Goal: Check status: Check status

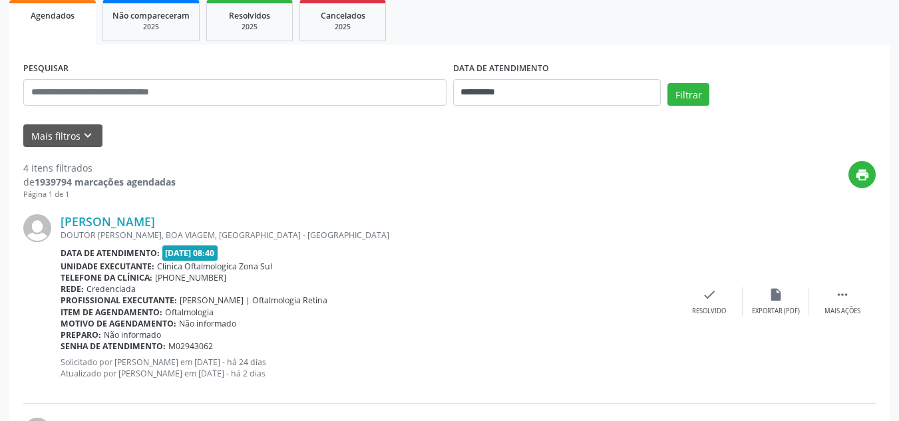
scroll to position [200, 0]
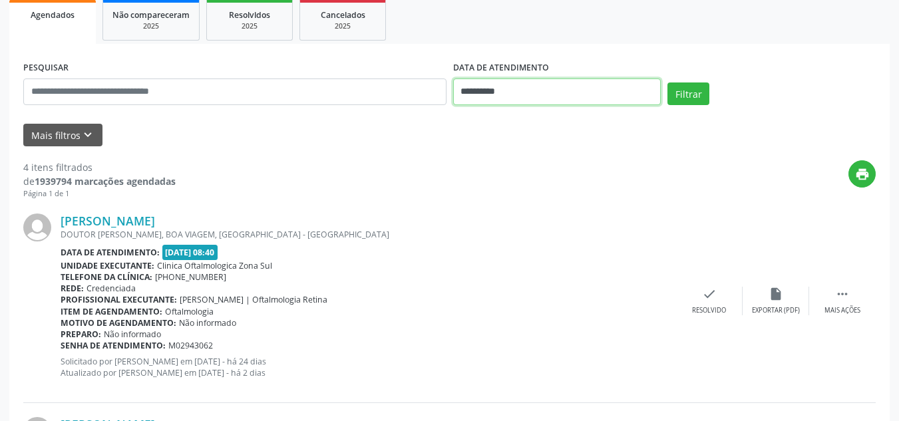
click at [591, 94] on input "**********" at bounding box center [557, 92] width 208 height 27
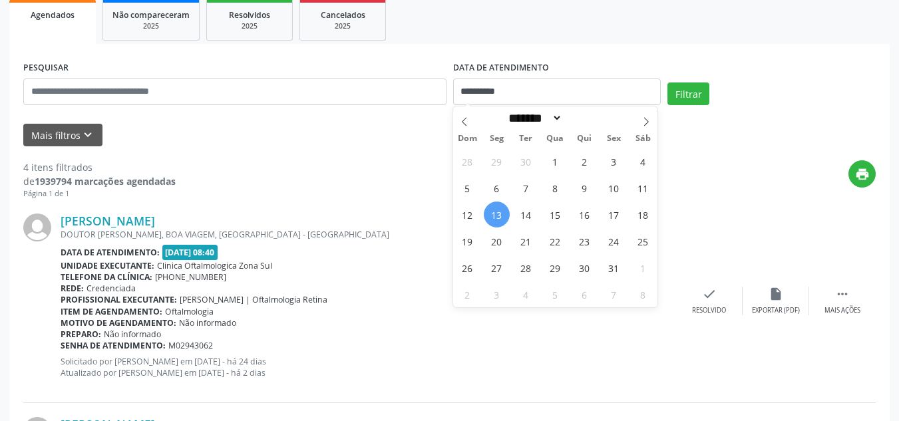
click at [505, 216] on span "13" at bounding box center [497, 215] width 26 height 26
type input "**********"
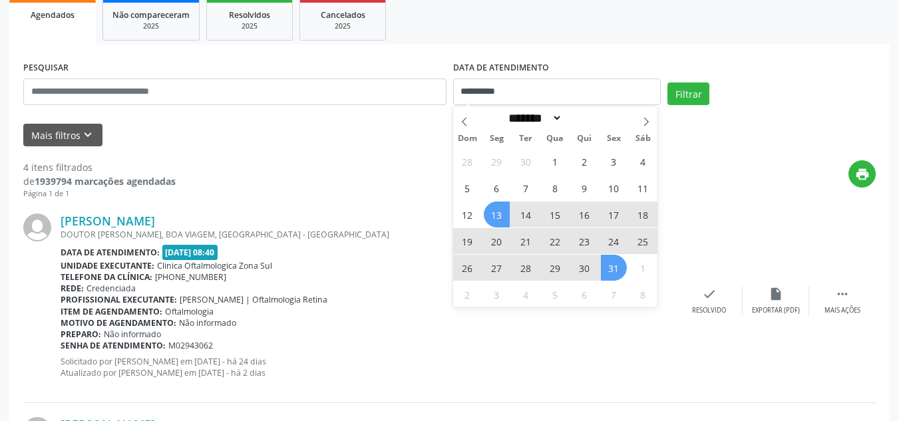
click at [620, 274] on span "31" at bounding box center [614, 268] width 26 height 26
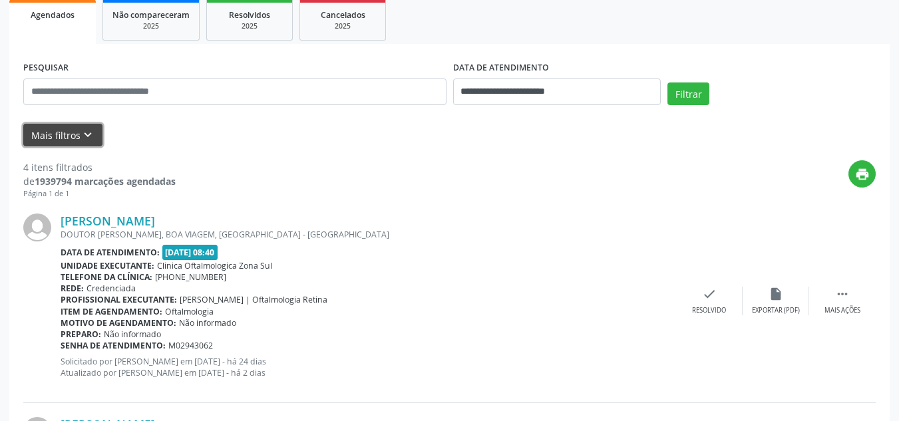
click at [86, 134] on icon "keyboard_arrow_down" at bounding box center [88, 135] width 15 height 15
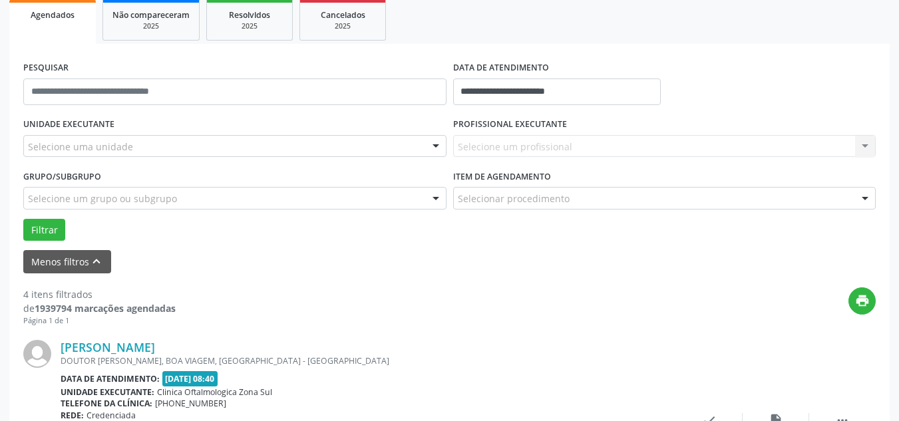
click at [160, 146] on div "Selecione uma unidade" at bounding box center [234, 146] width 423 height 23
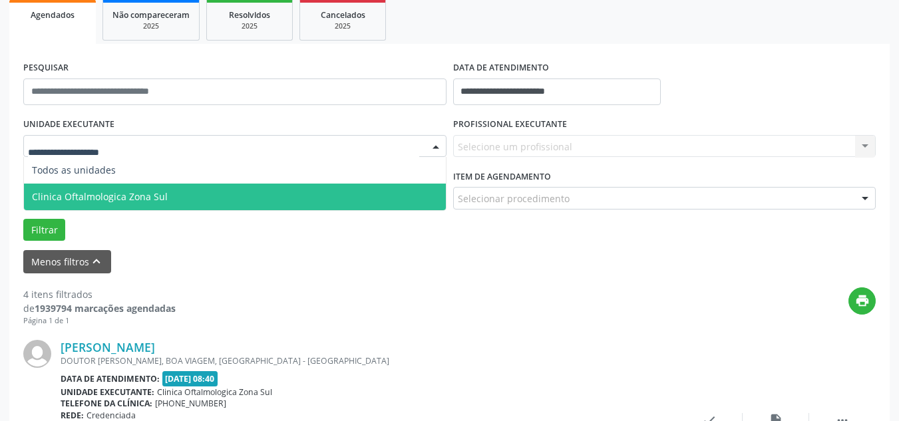
drag, startPoint x: 132, startPoint y: 192, endPoint x: 295, endPoint y: 180, distance: 164.1
click at [137, 192] on span "Clinica Oftalmologica Zona Sul" at bounding box center [100, 196] width 136 height 13
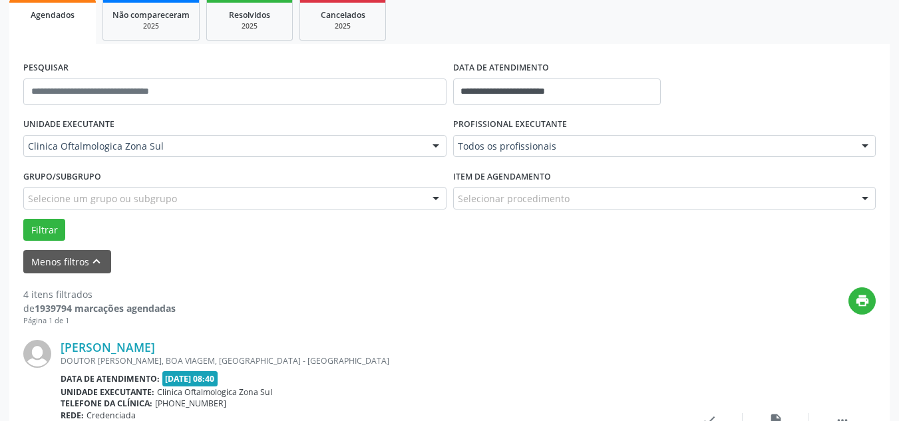
click at [481, 160] on div "PROFISSIONAL EXECUTANTE Todos os profissionais Todos os profissionais [PERSON_N…" at bounding box center [665, 140] width 430 height 52
click at [492, 154] on div at bounding box center [664, 146] width 423 height 23
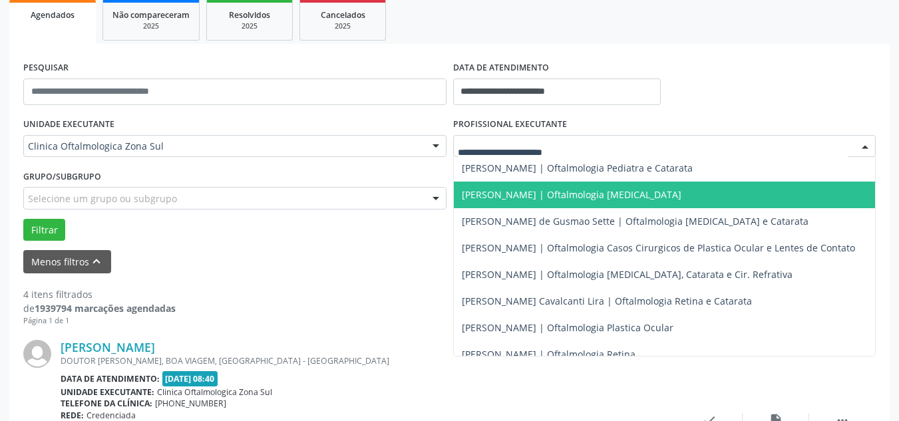
scroll to position [0, 0]
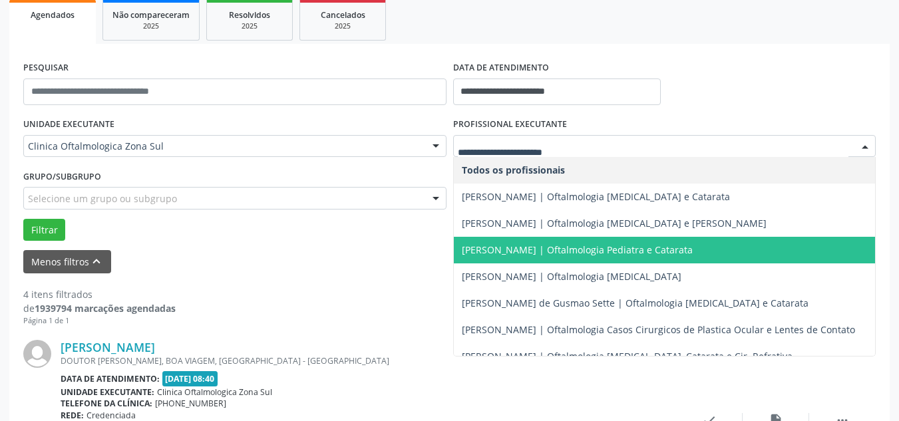
drag, startPoint x: 500, startPoint y: 222, endPoint x: 501, endPoint y: 242, distance: 20.0
click at [501, 242] on ul "Todos os profissionais [PERSON_NAME] | Oftalmologia [MEDICAL_DATA] e Catarata […" at bounding box center [665, 316] width 422 height 319
click at [511, 244] on span "[PERSON_NAME] | Oftalmologia Pediatra e Catarata" at bounding box center [577, 250] width 231 height 13
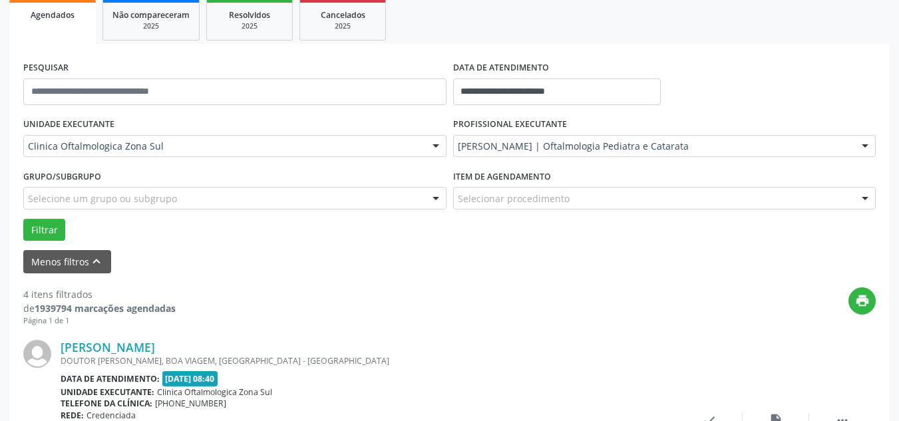
click at [126, 187] on div "Grupo/Subgrupo Selecione um grupo ou subgrupo Todos os grupos e subgrupos Nenhu…" at bounding box center [234, 187] width 423 height 43
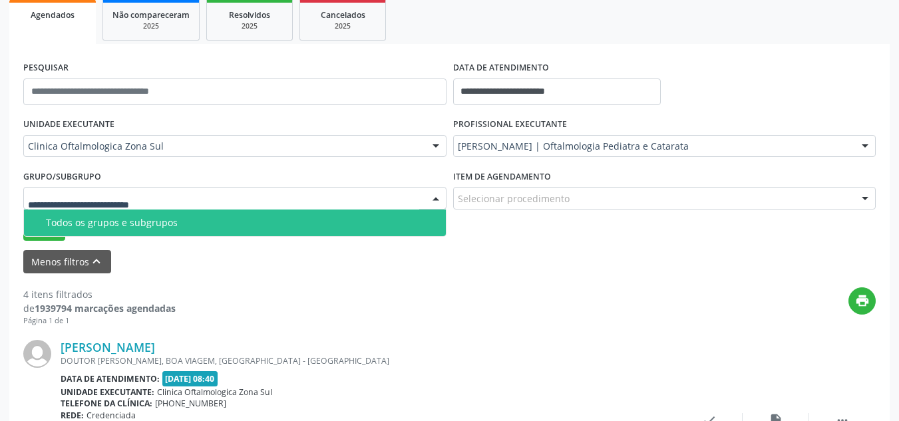
drag, startPoint x: 91, startPoint y: 219, endPoint x: 69, endPoint y: 226, distance: 23.8
click at [87, 222] on div "Todos os grupos e subgrupos" at bounding box center [242, 223] width 392 height 11
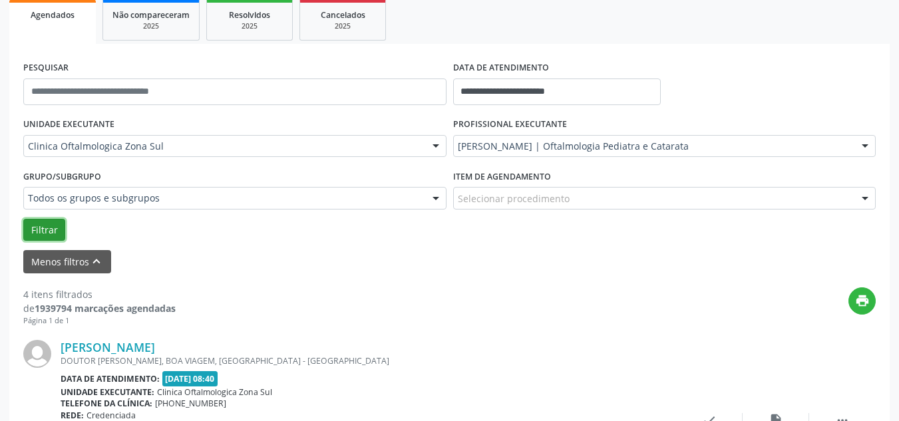
drag, startPoint x: 43, startPoint y: 229, endPoint x: 367, endPoint y: 270, distance: 326.6
click at [51, 229] on button "Filtrar" at bounding box center [44, 230] width 42 height 23
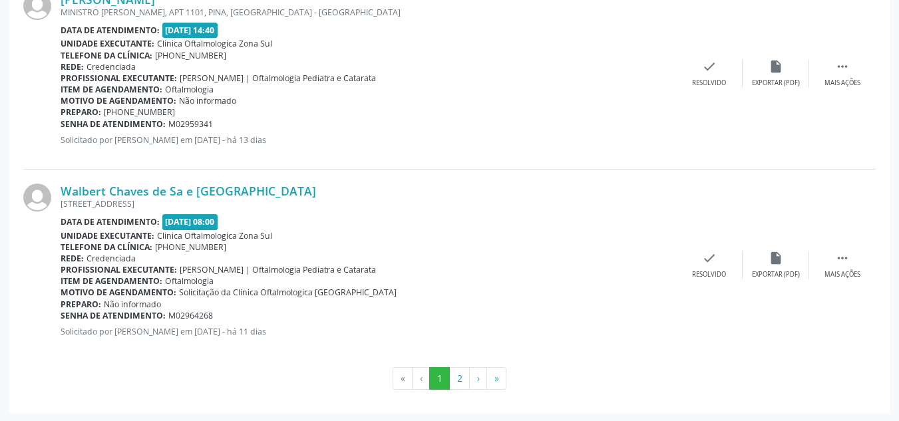
scroll to position [3112, 0]
click at [458, 380] on button "2" at bounding box center [459, 377] width 21 height 23
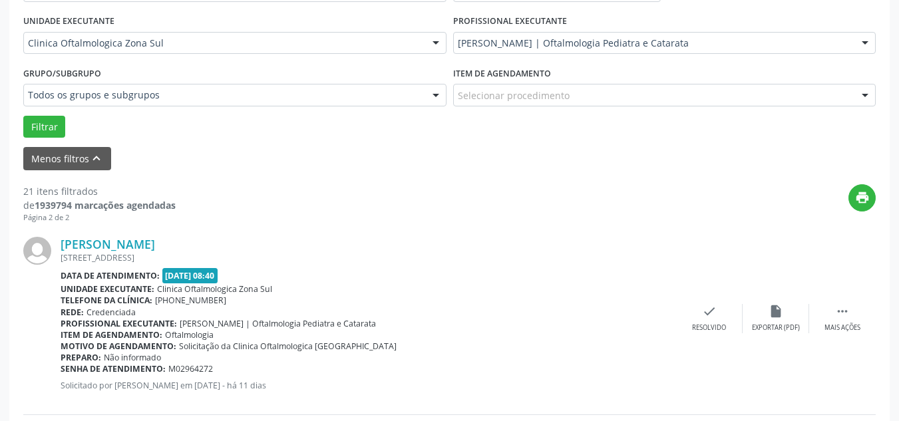
scroll to position [118, 0]
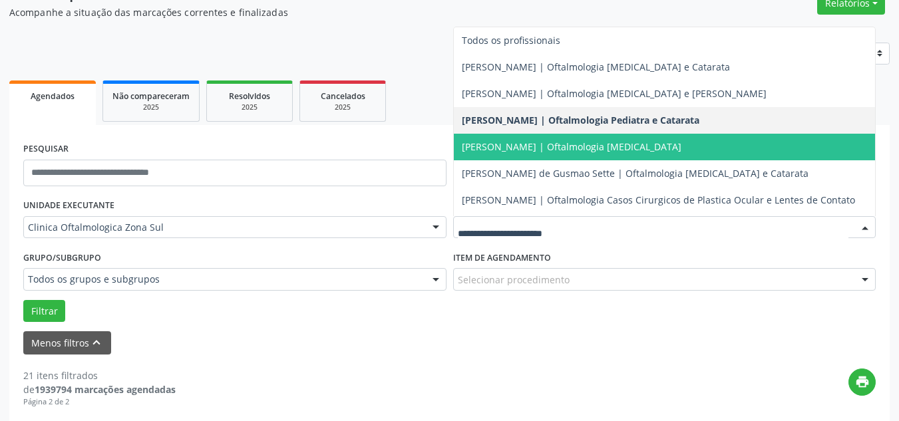
drag, startPoint x: 387, startPoint y: 116, endPoint x: 403, endPoint y: 124, distance: 17.6
click at [403, 124] on ul "Agendados Não compareceram 2025 Resolvidos 2025 Cancelados 2025" at bounding box center [449, 101] width 880 height 48
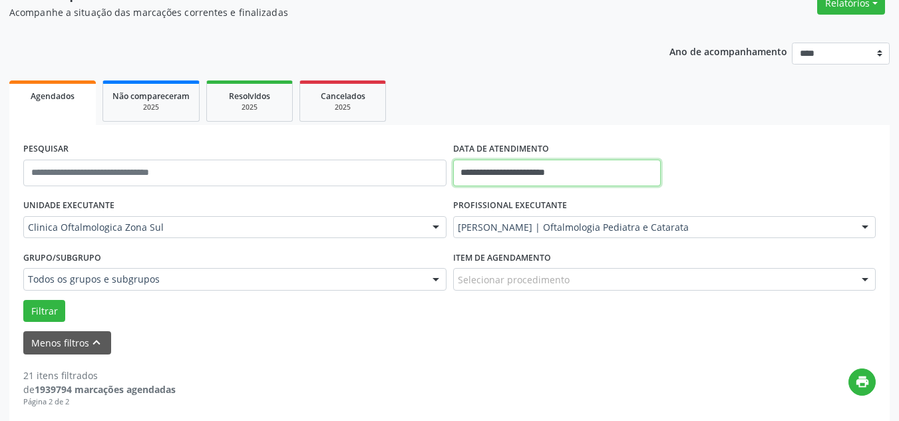
click at [496, 172] on input "**********" at bounding box center [557, 173] width 208 height 27
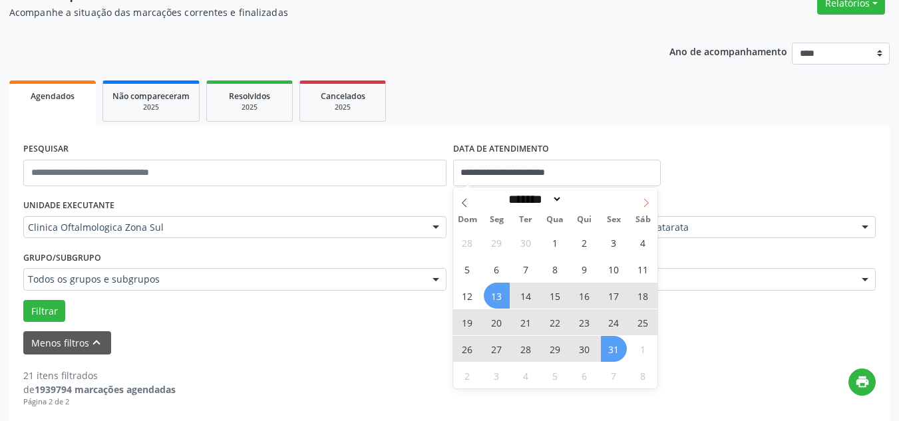
click at [640, 200] on span at bounding box center [646, 199] width 23 height 23
select select "**"
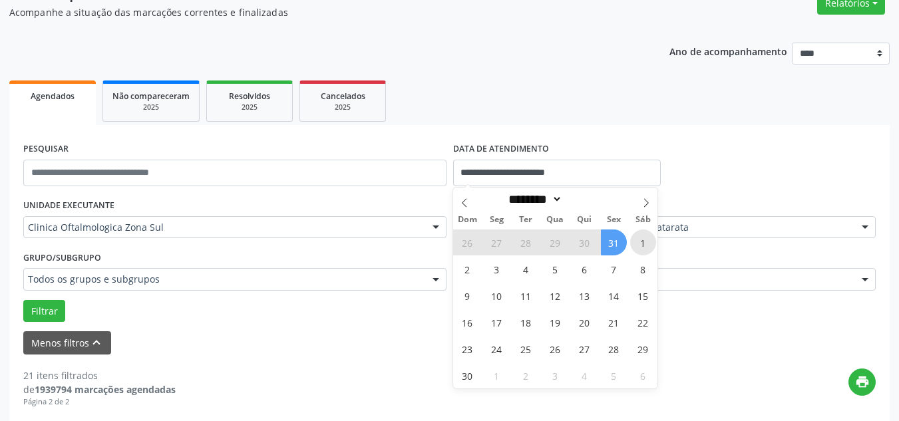
click at [637, 242] on span "1" at bounding box center [643, 243] width 26 height 26
type input "**********"
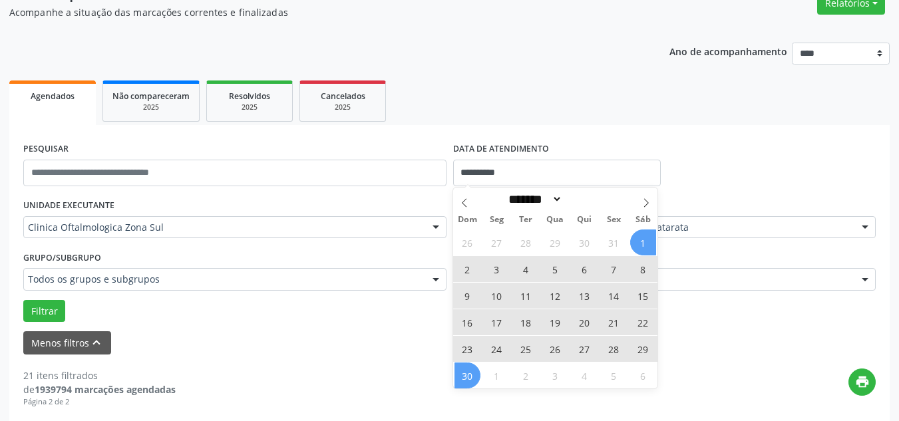
click at [471, 372] on span "30" at bounding box center [468, 376] width 26 height 26
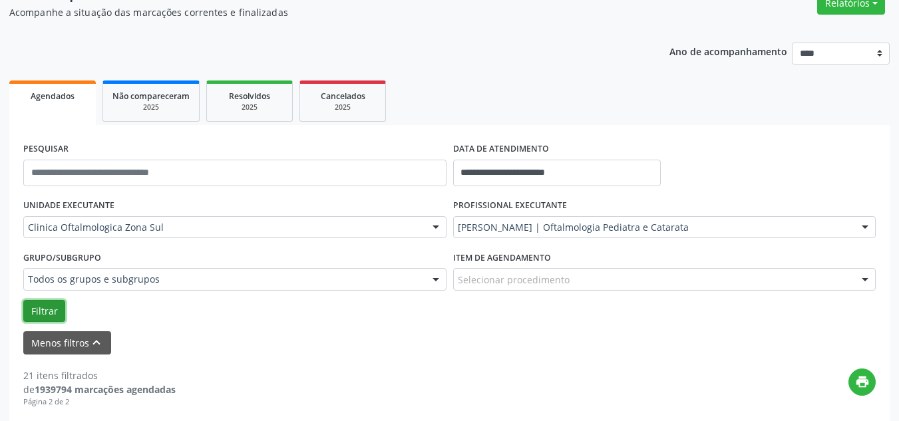
drag, startPoint x: 49, startPoint y: 313, endPoint x: 298, endPoint y: 351, distance: 251.8
click at [59, 314] on button "Filtrar" at bounding box center [44, 311] width 42 height 23
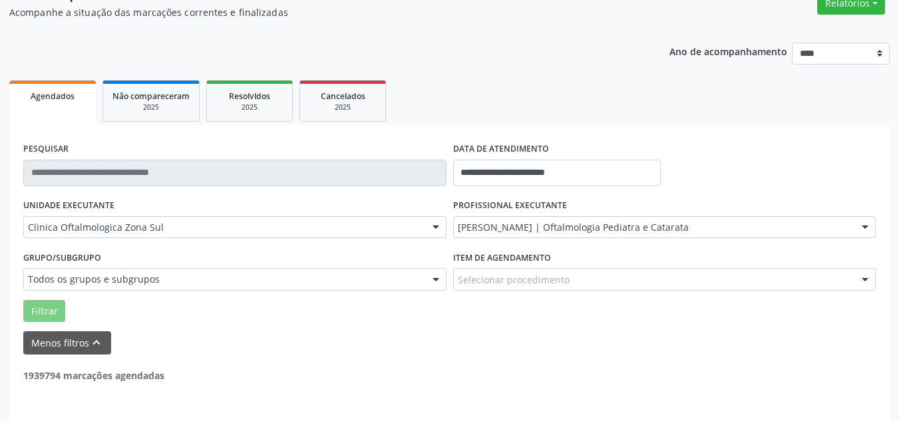
scroll to position [117, 0]
